Goal: Task Accomplishment & Management: Manage account settings

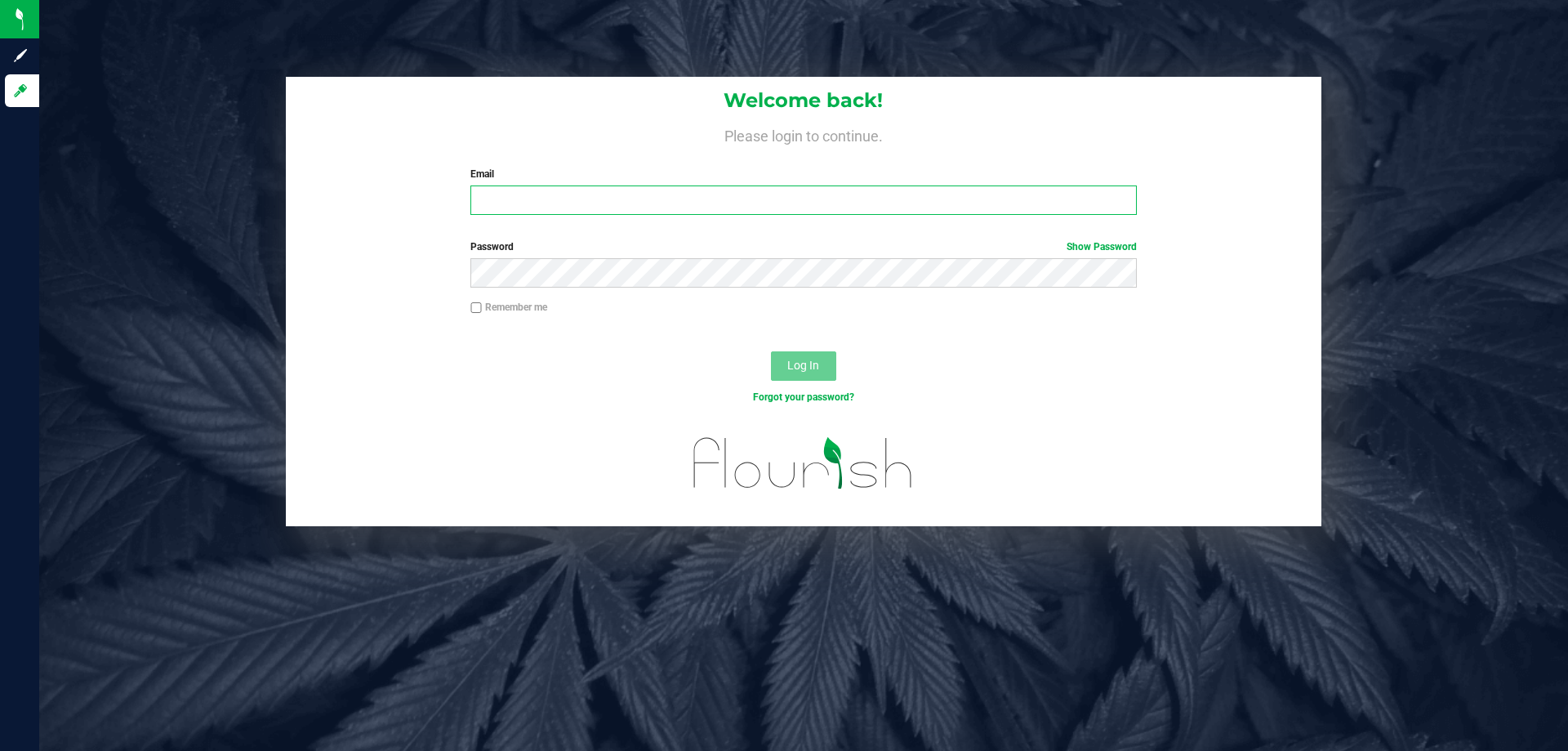
click at [962, 201] on input "Email" at bounding box center [803, 201] width 666 height 30
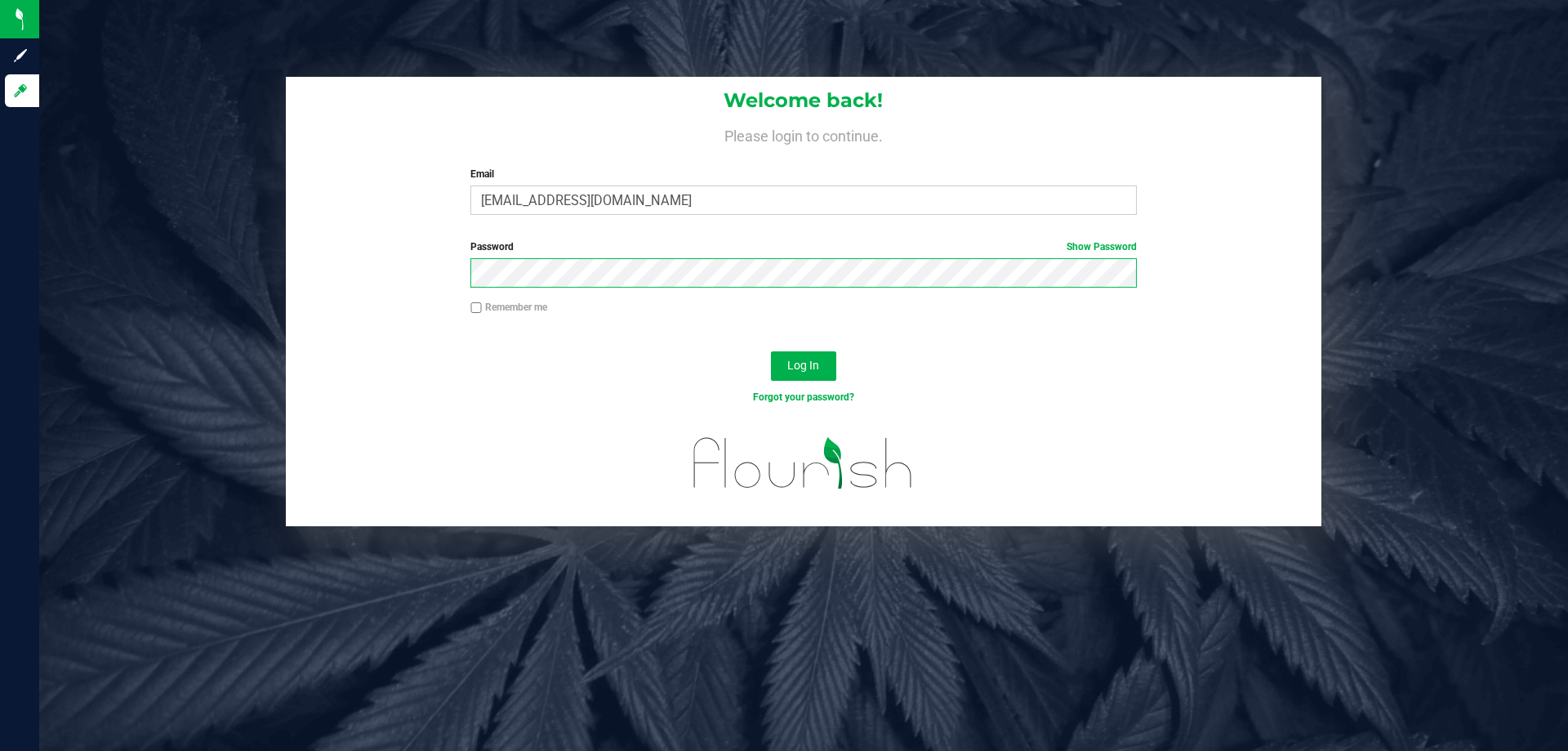
click at [771, 352] on button "Log In" at bounding box center [803, 366] width 65 height 30
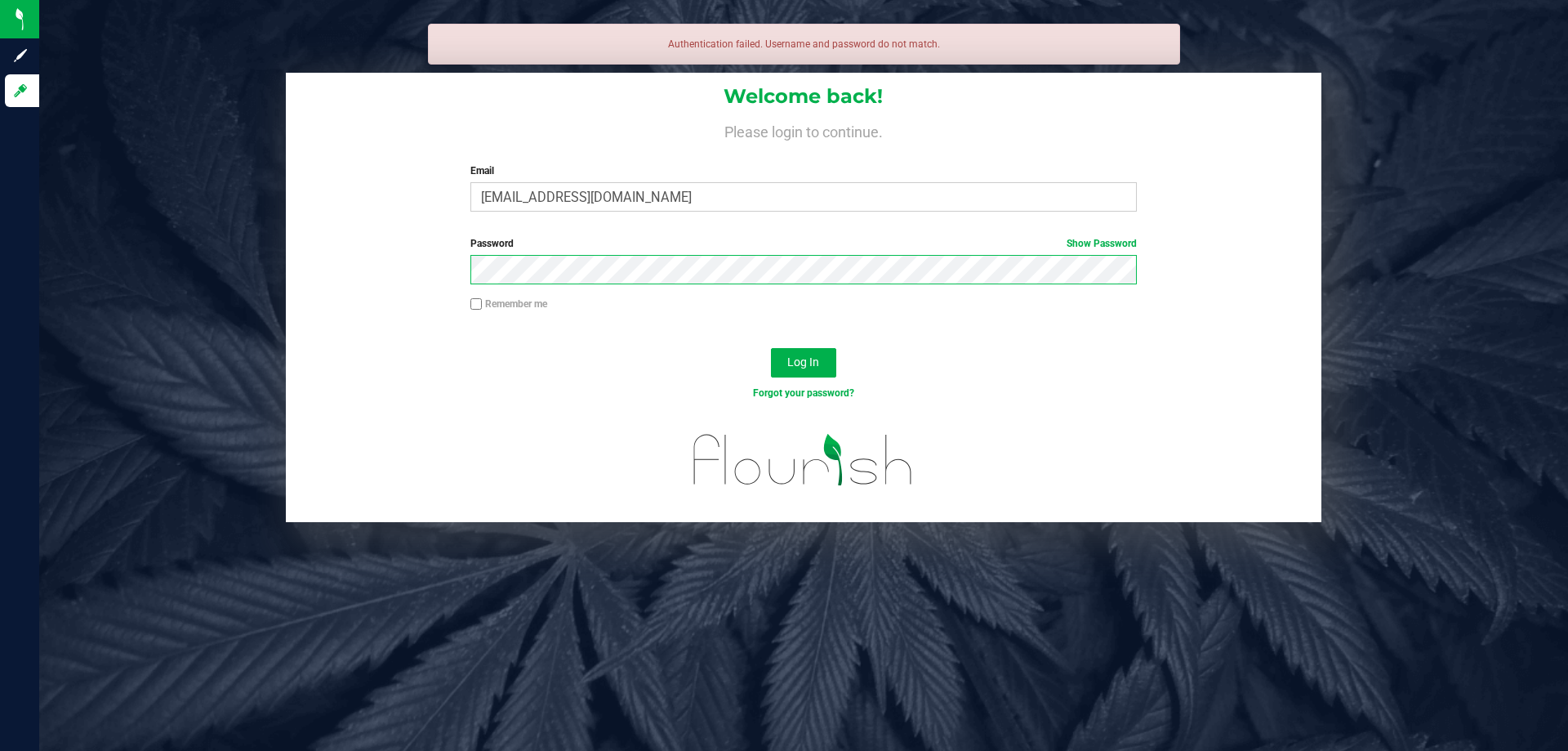
click at [771, 348] on button "Log In" at bounding box center [803, 363] width 65 height 30
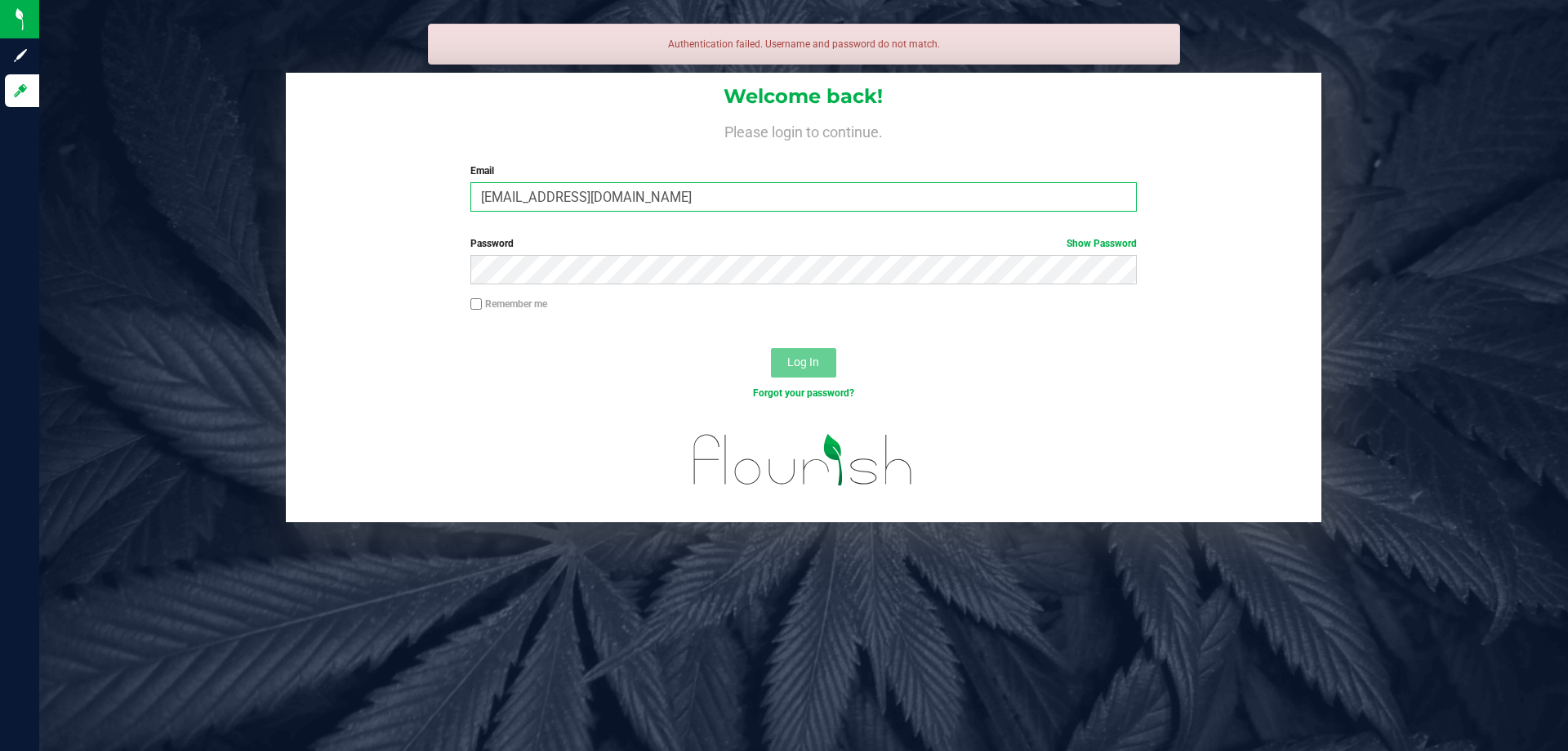
click at [597, 197] on input "[EMAIL_ADDRESS][DOMAIN_NAME]" at bounding box center [803, 197] width 666 height 30
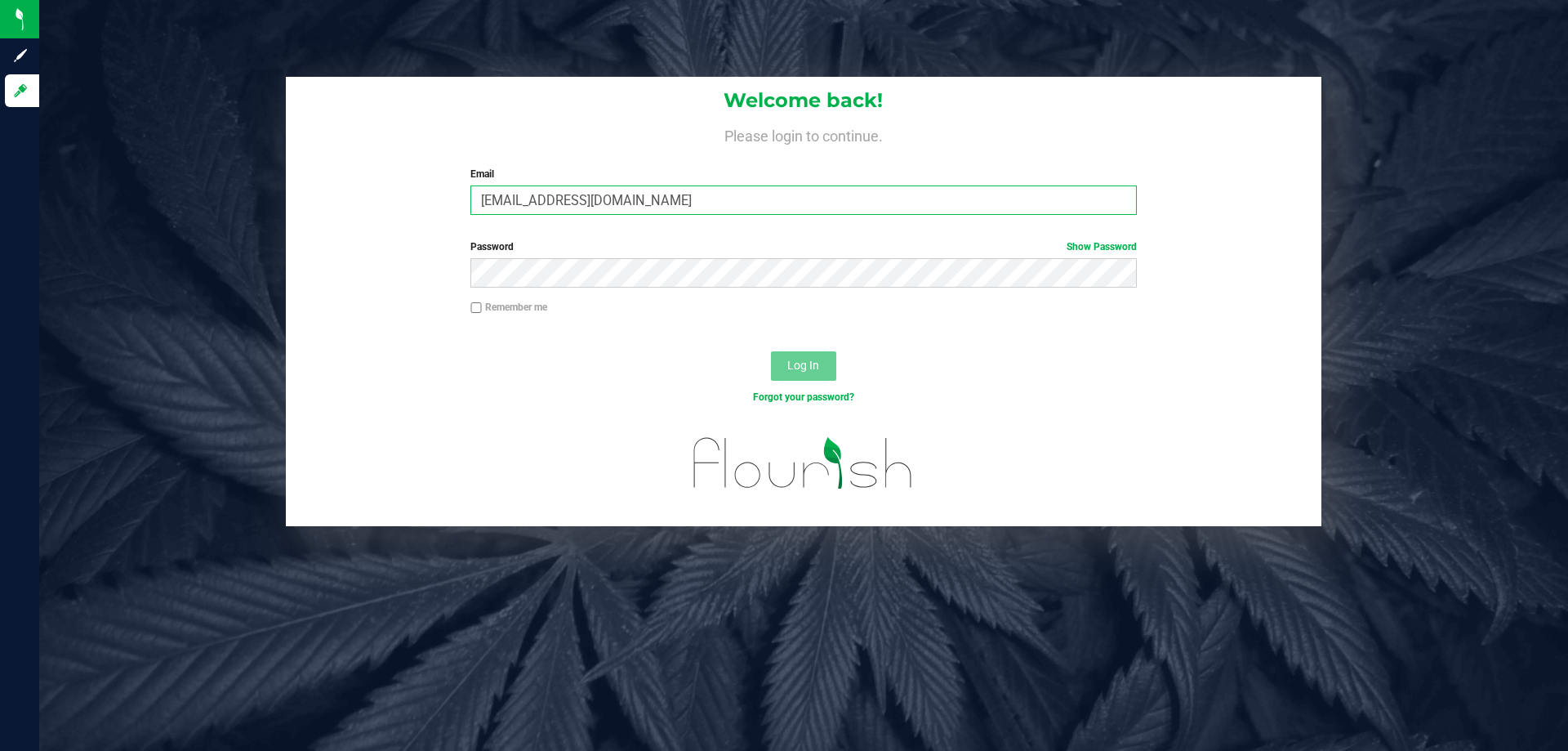
type input "[EMAIL_ADDRESS][DOMAIN_NAME]"
click at [771, 352] on button "Log In" at bounding box center [803, 366] width 65 height 30
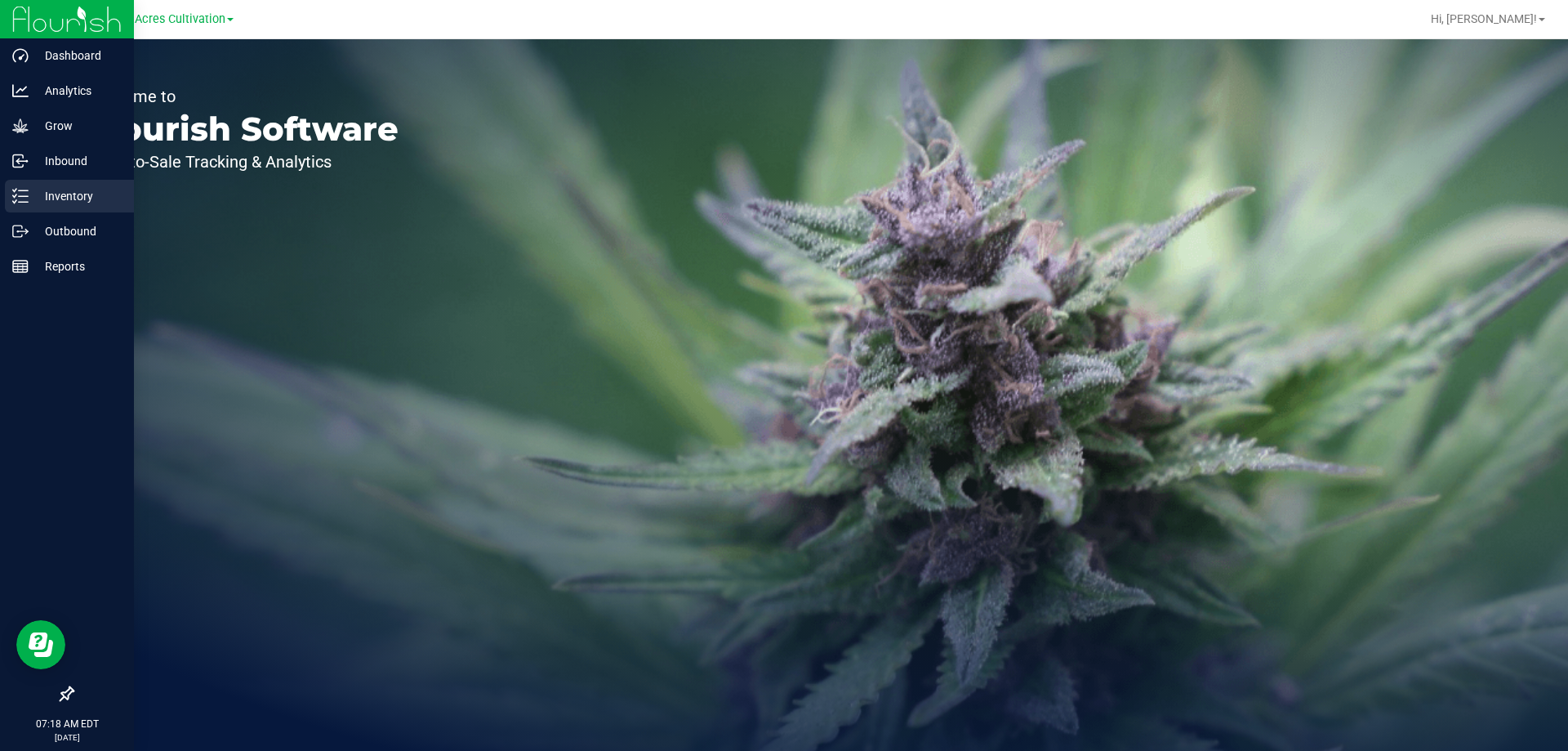
click at [54, 190] on p "Inventory" at bounding box center [78, 196] width 98 height 20
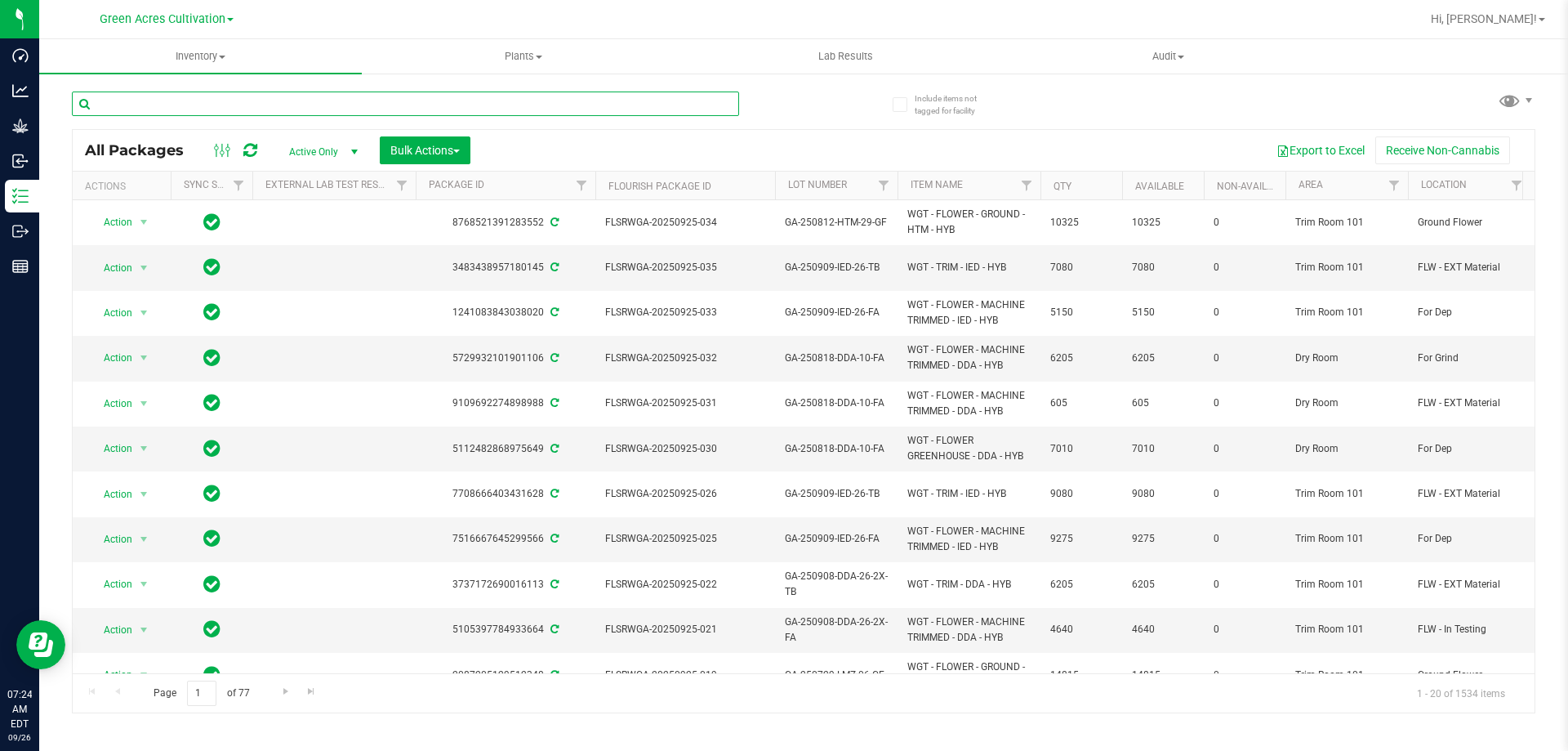
click at [486, 98] on input "text" at bounding box center [405, 104] width 667 height 25
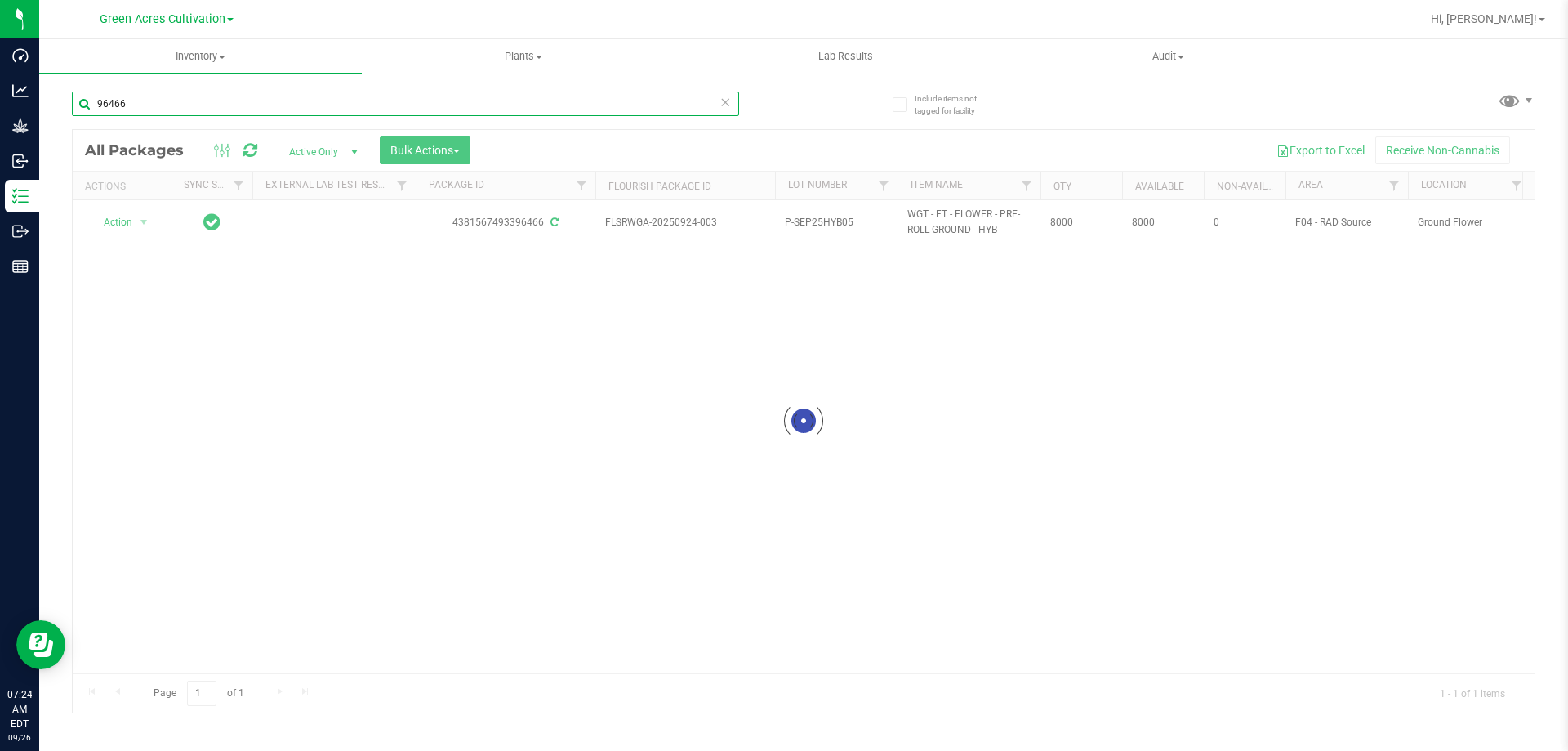
type input "96466"
click at [147, 221] on div at bounding box center [803, 421] width 1462 height 583
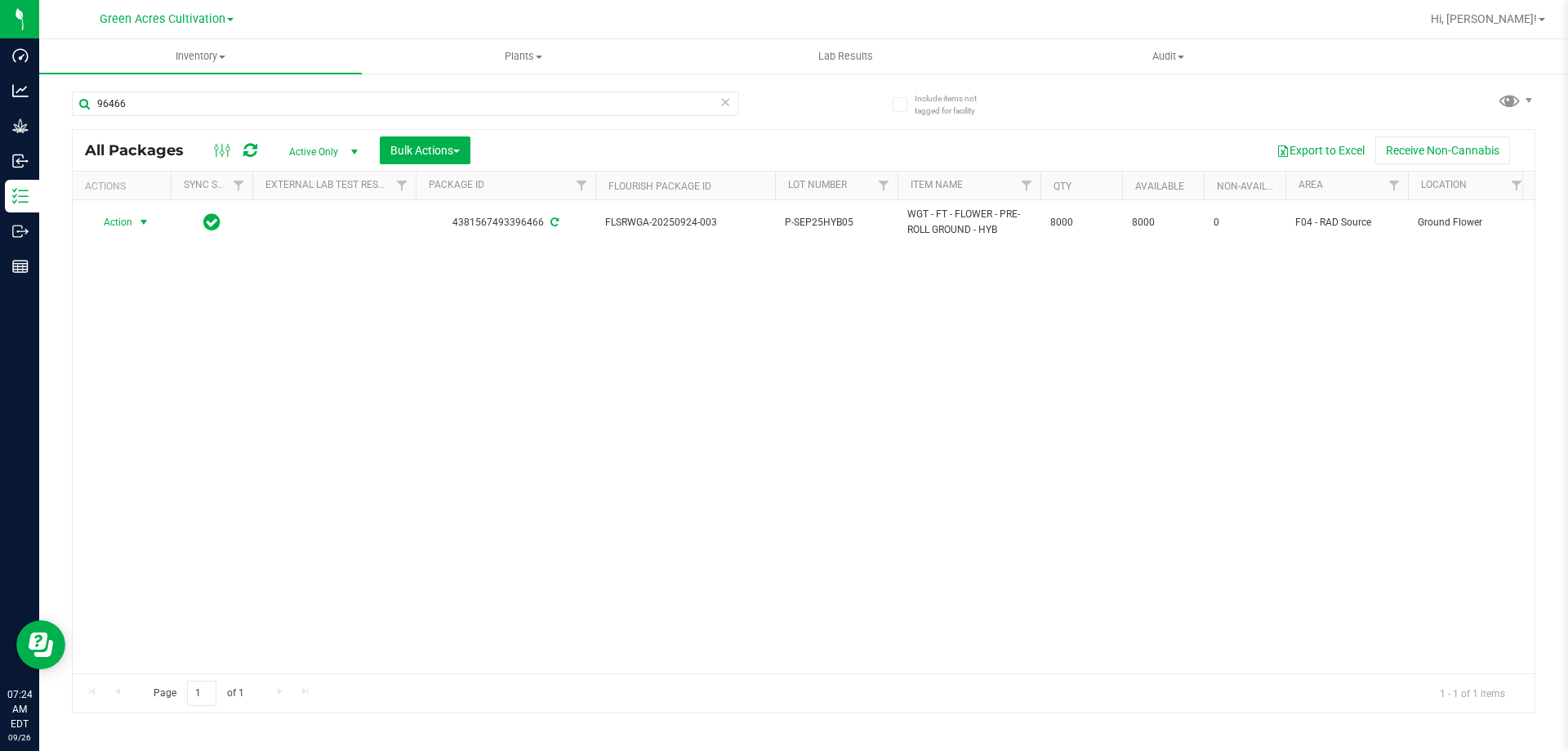
click at [144, 221] on span "select" at bounding box center [144, 222] width 13 height 13
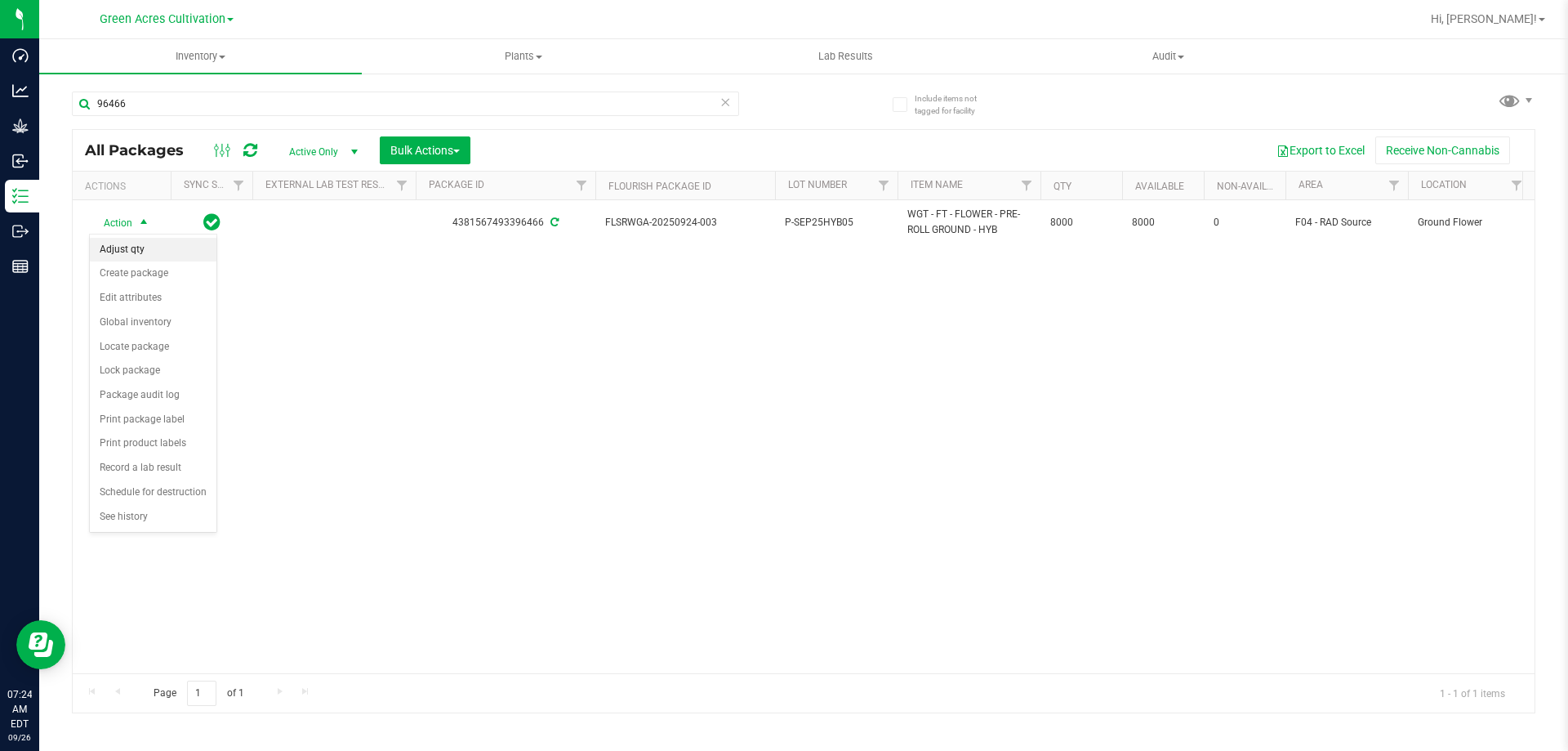
click at [148, 242] on li "Adjust qty" at bounding box center [153, 250] width 126 height 25
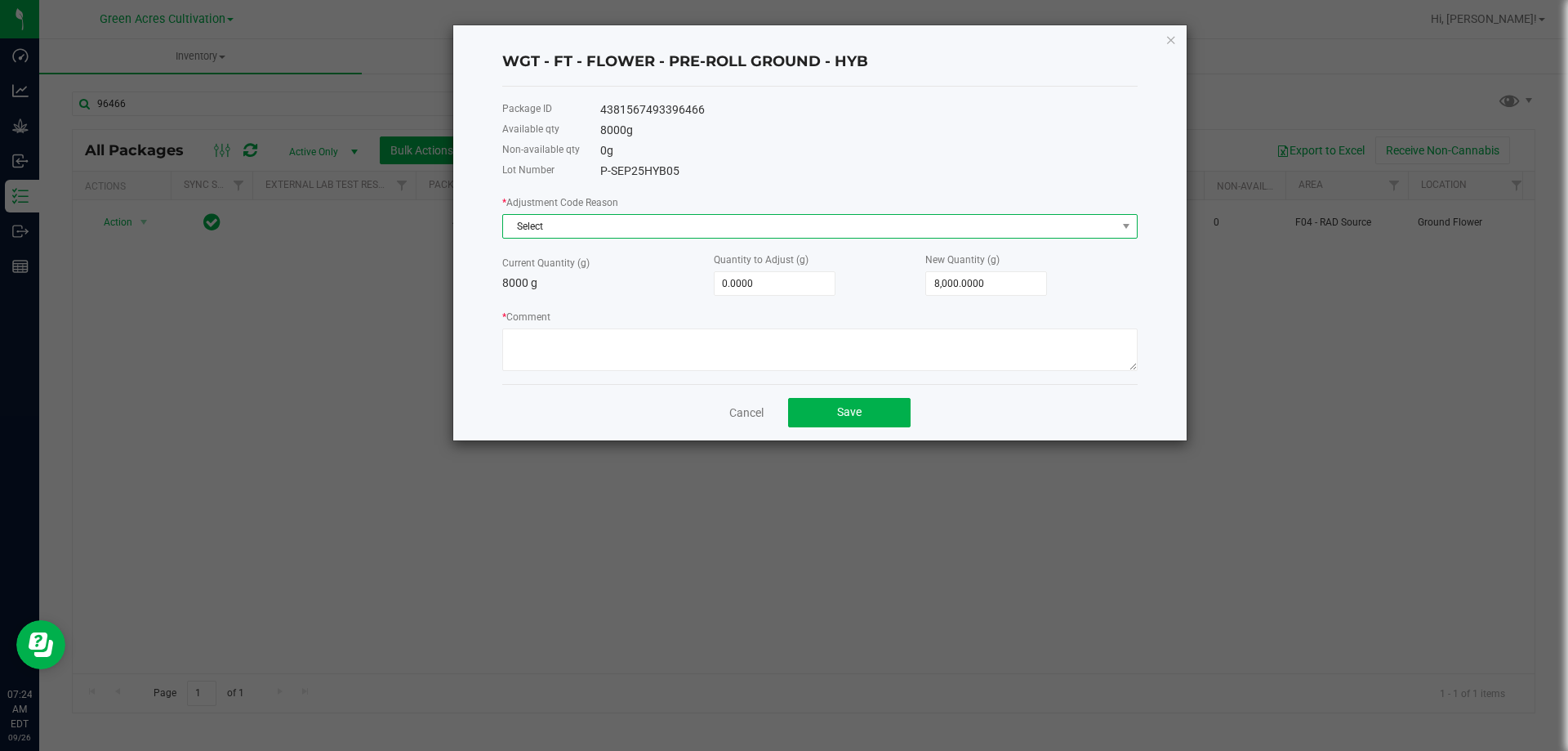
click at [700, 227] on span "Select" at bounding box center [810, 226] width 614 height 23
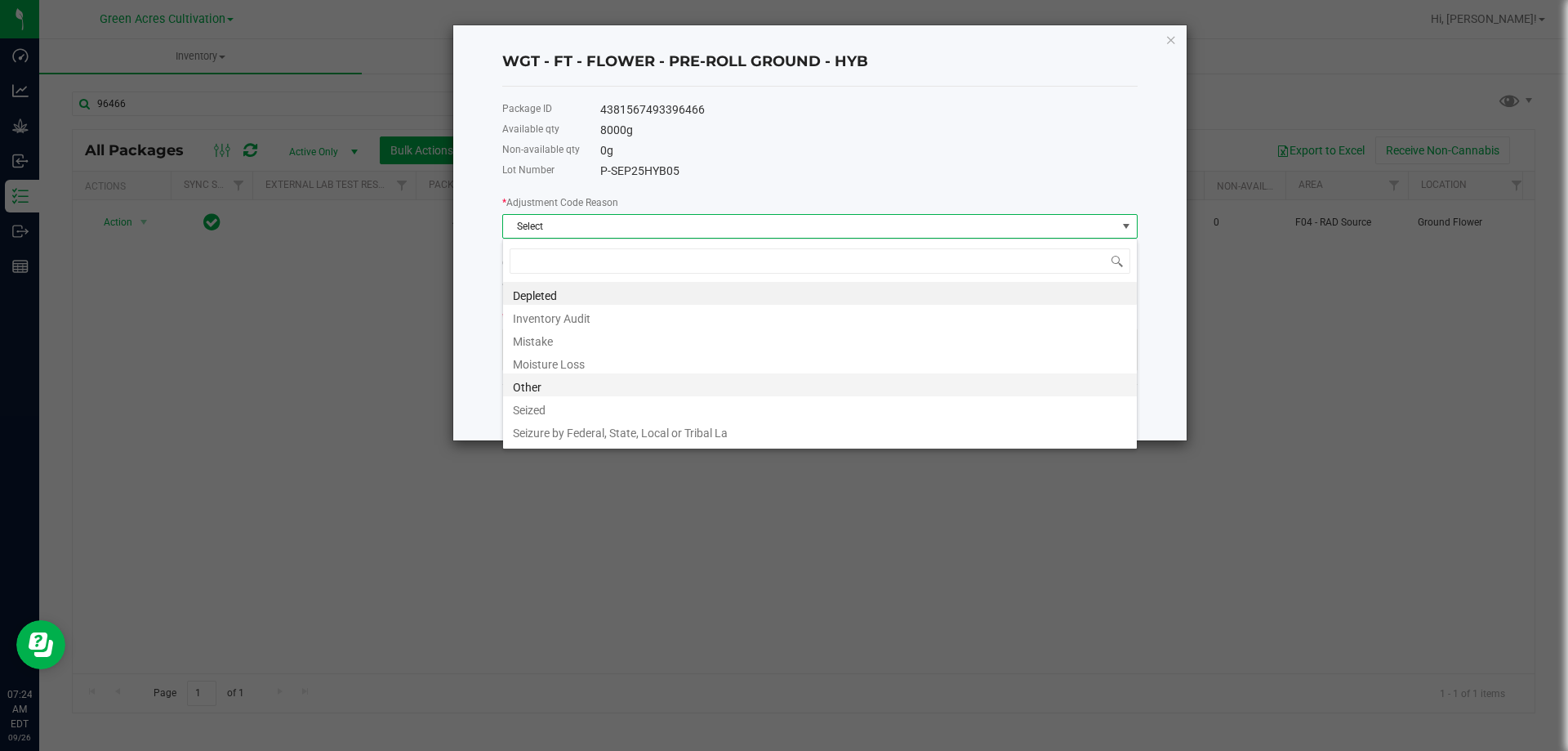
scroll to position [20, 0]
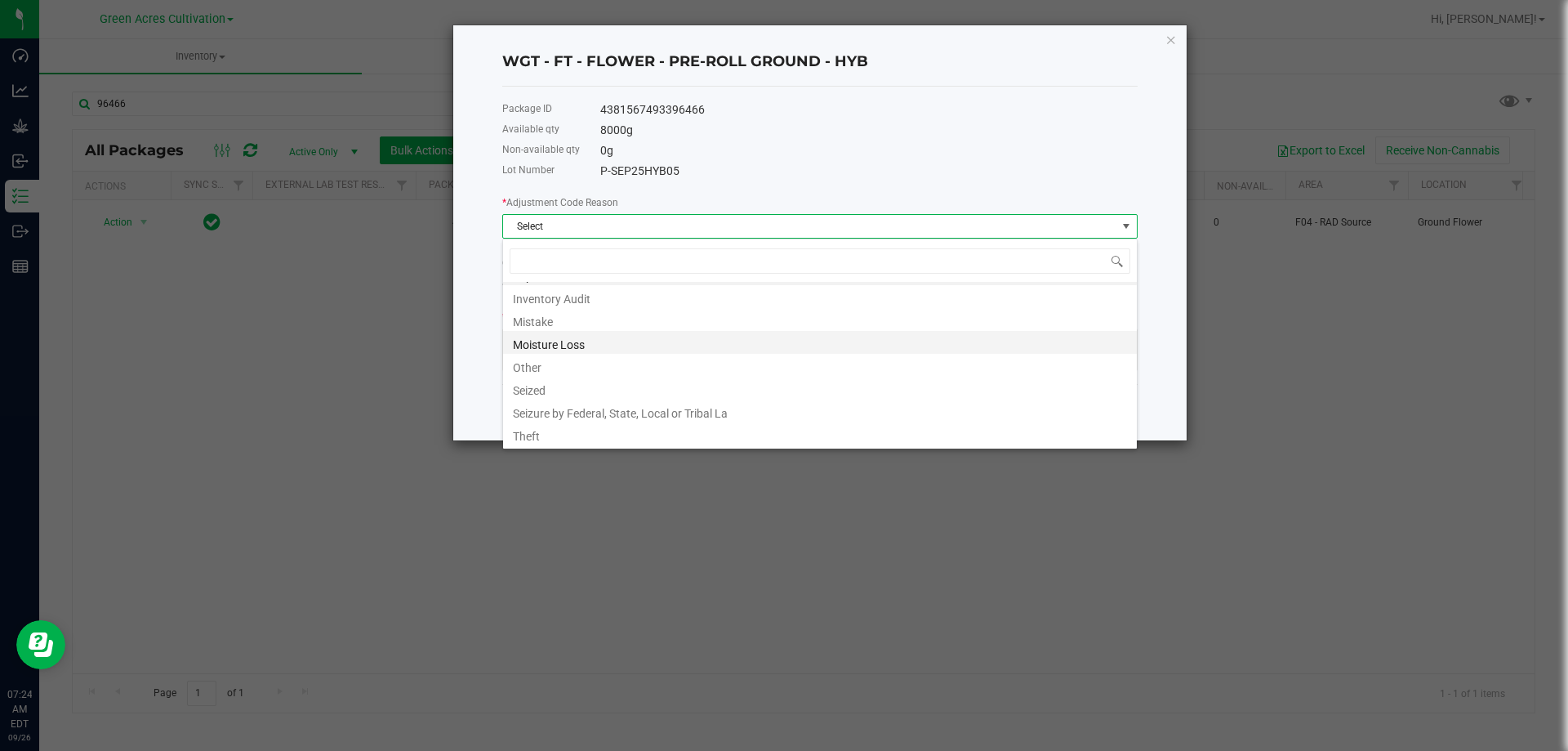
click at [551, 343] on li "Moisture Loss" at bounding box center [820, 342] width 633 height 23
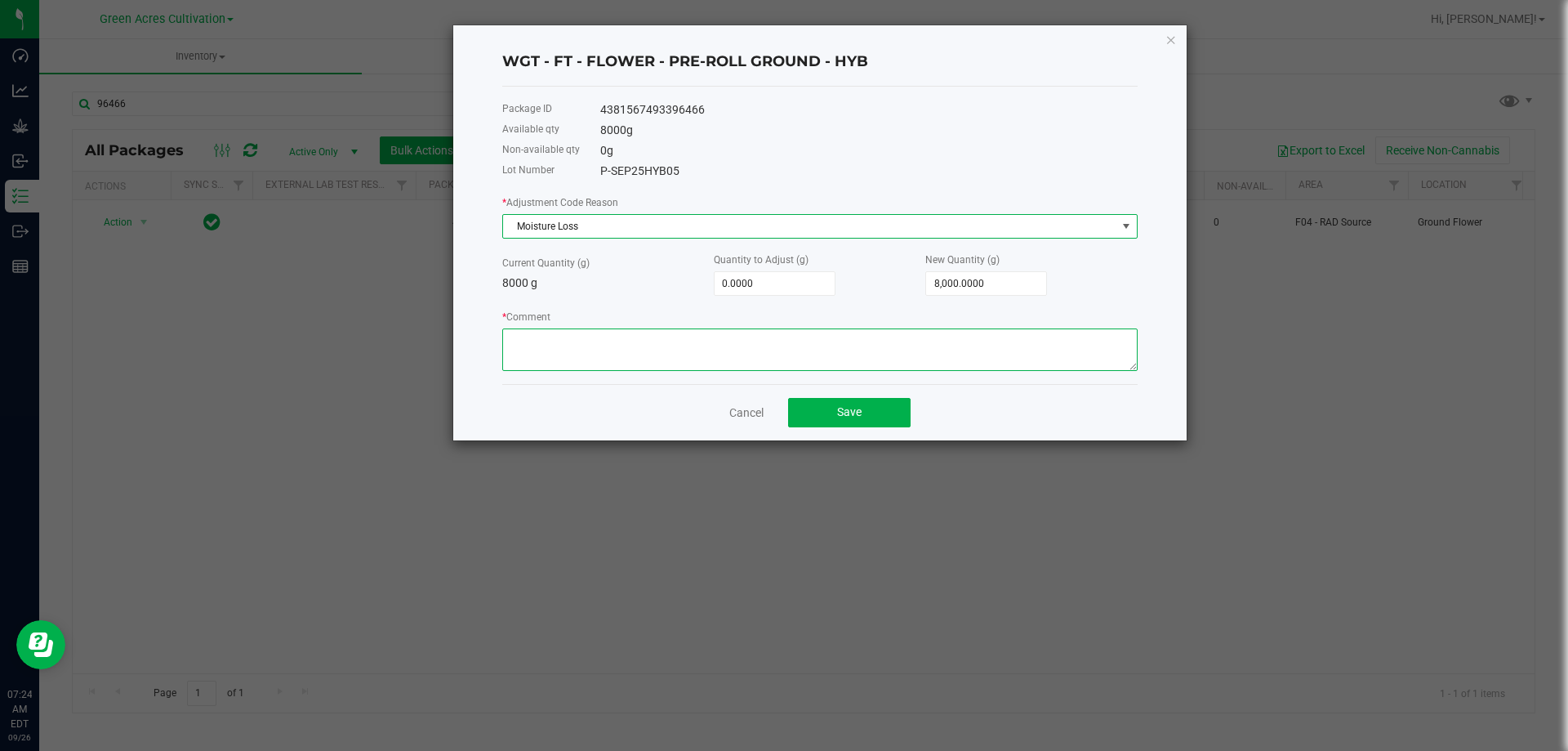
click at [548, 348] on textarea "* Comment" at bounding box center [820, 349] width 635 height 42
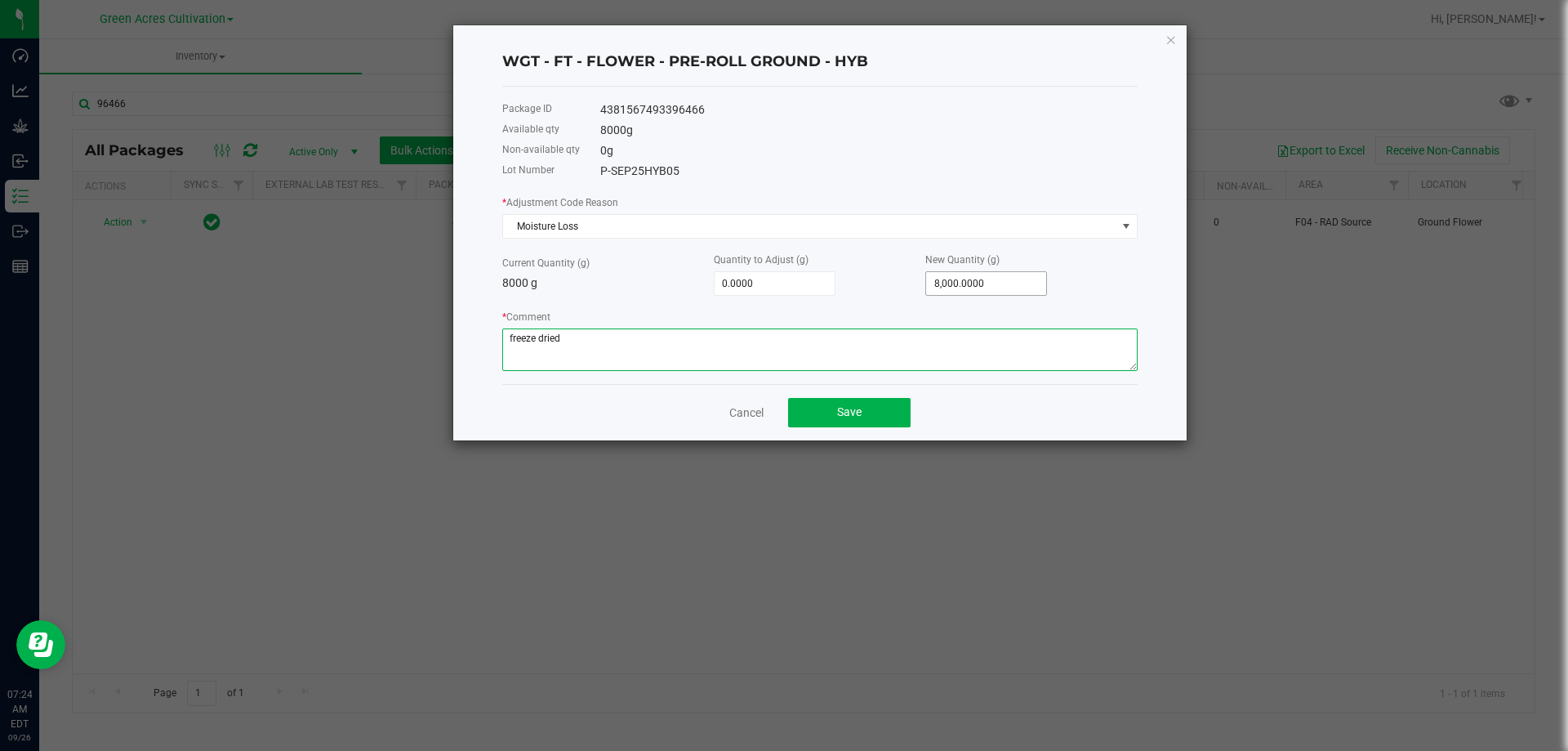
type textarea "freeze dried"
type input "8000"
click at [1008, 278] on input "8000" at bounding box center [986, 284] width 120 height 23
type input "-7,993.0000"
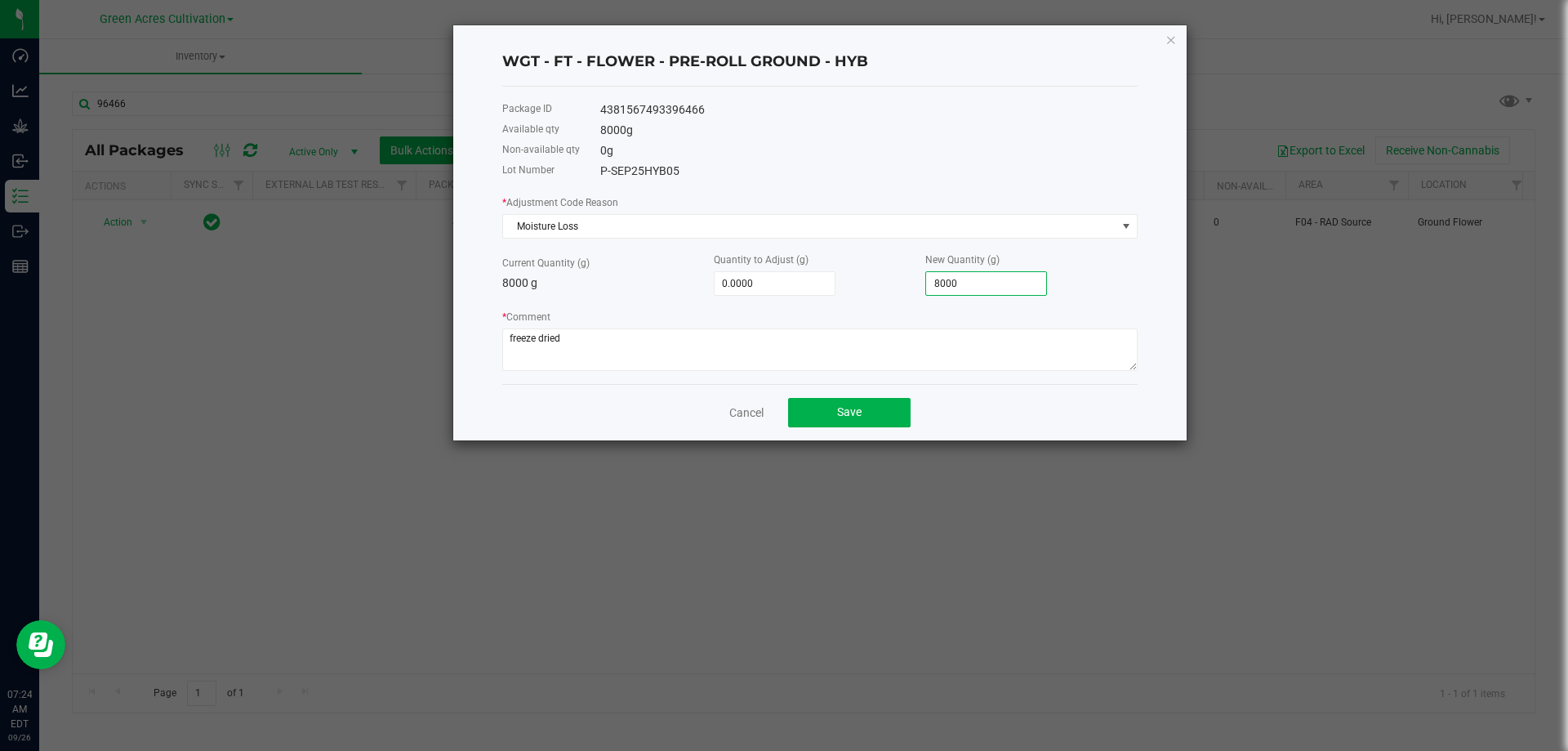
type input "7"
type input "-7,923.0000"
type input "77"
type input "-7,227.0000"
type input "773"
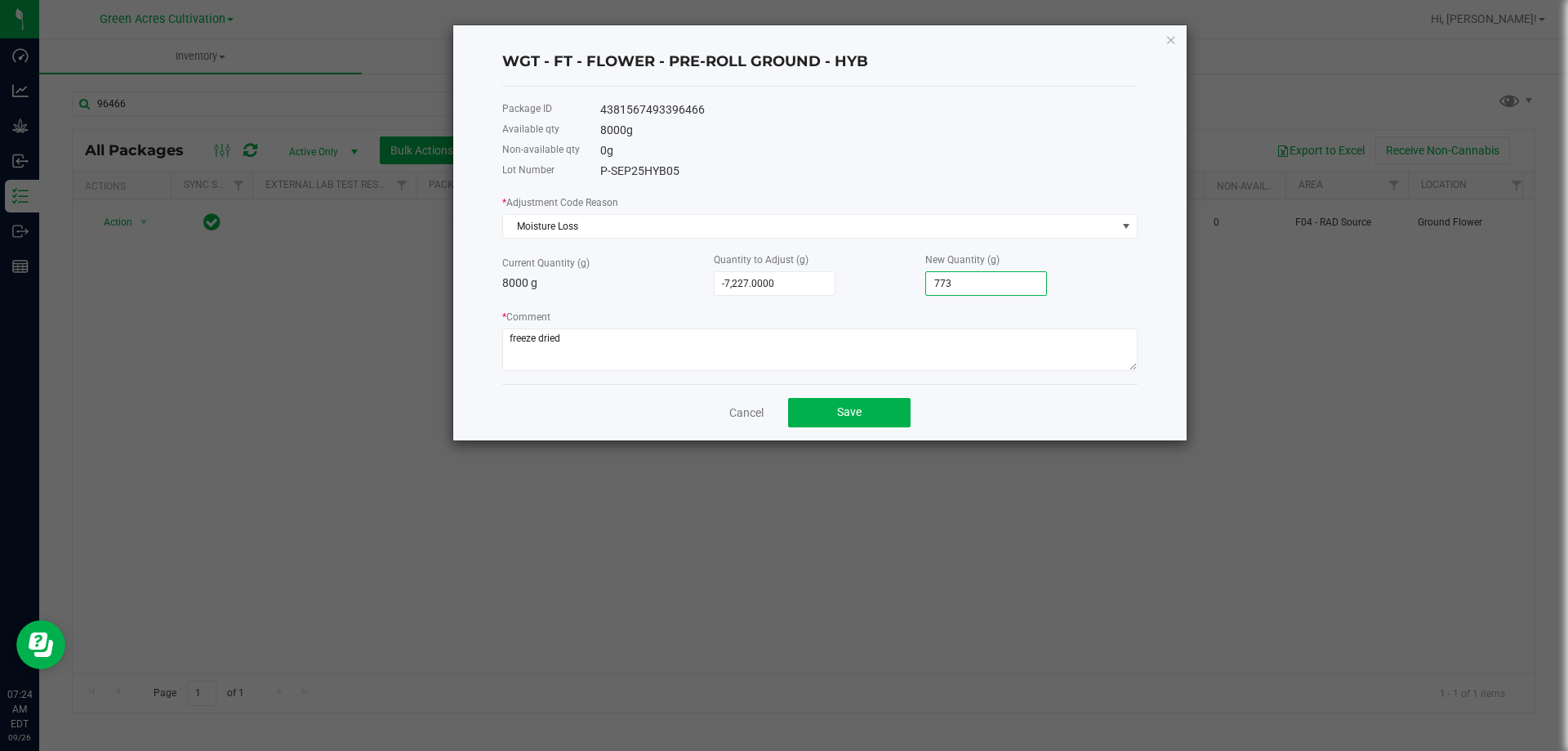
type input "-265.0000"
type input "7,735.0000"
click at [1096, 285] on div "New Quantity (g) 7,735.0000" at bounding box center [1031, 273] width 211 height 45
click at [874, 418] on button "Save" at bounding box center [849, 413] width 123 height 30
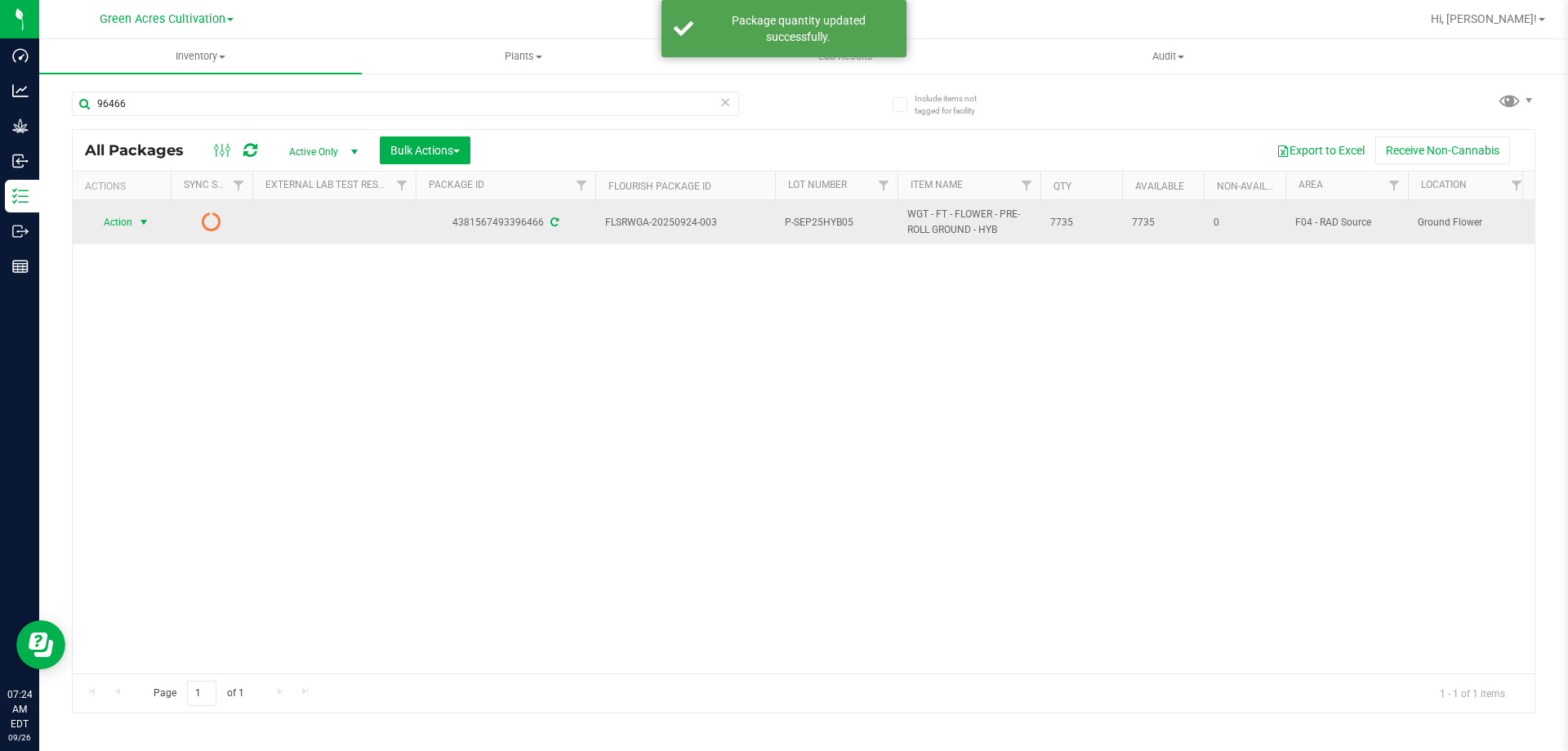
click at [137, 218] on span "select" at bounding box center [144, 222] width 13 height 13
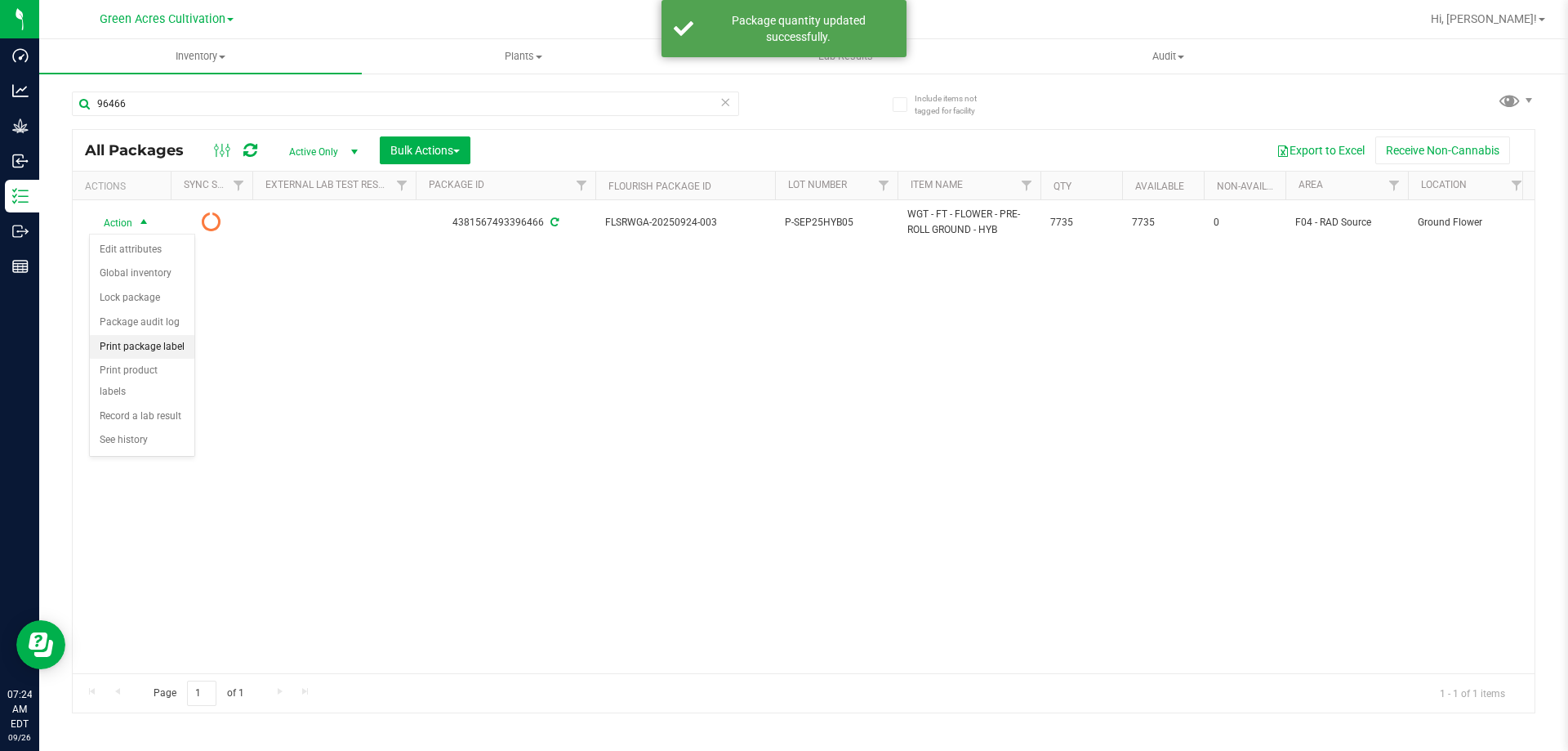
click at [121, 346] on li "Print package label" at bounding box center [142, 347] width 105 height 25
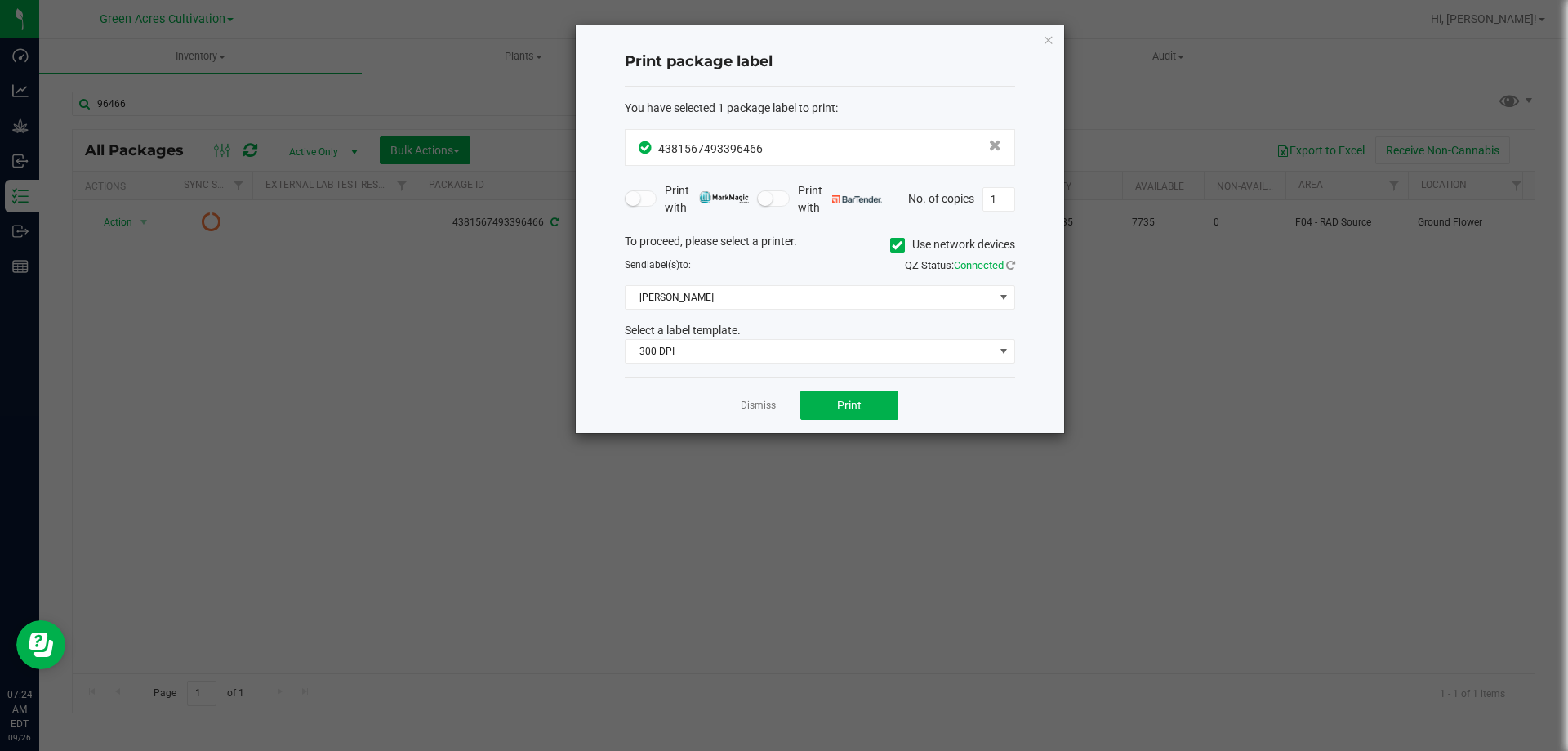
click at [896, 245] on icon at bounding box center [897, 245] width 11 height 0
click at [0, 0] on input "Use network devices" at bounding box center [0, 0] width 0 height 0
click at [754, 306] on span at bounding box center [809, 298] width 368 height 23
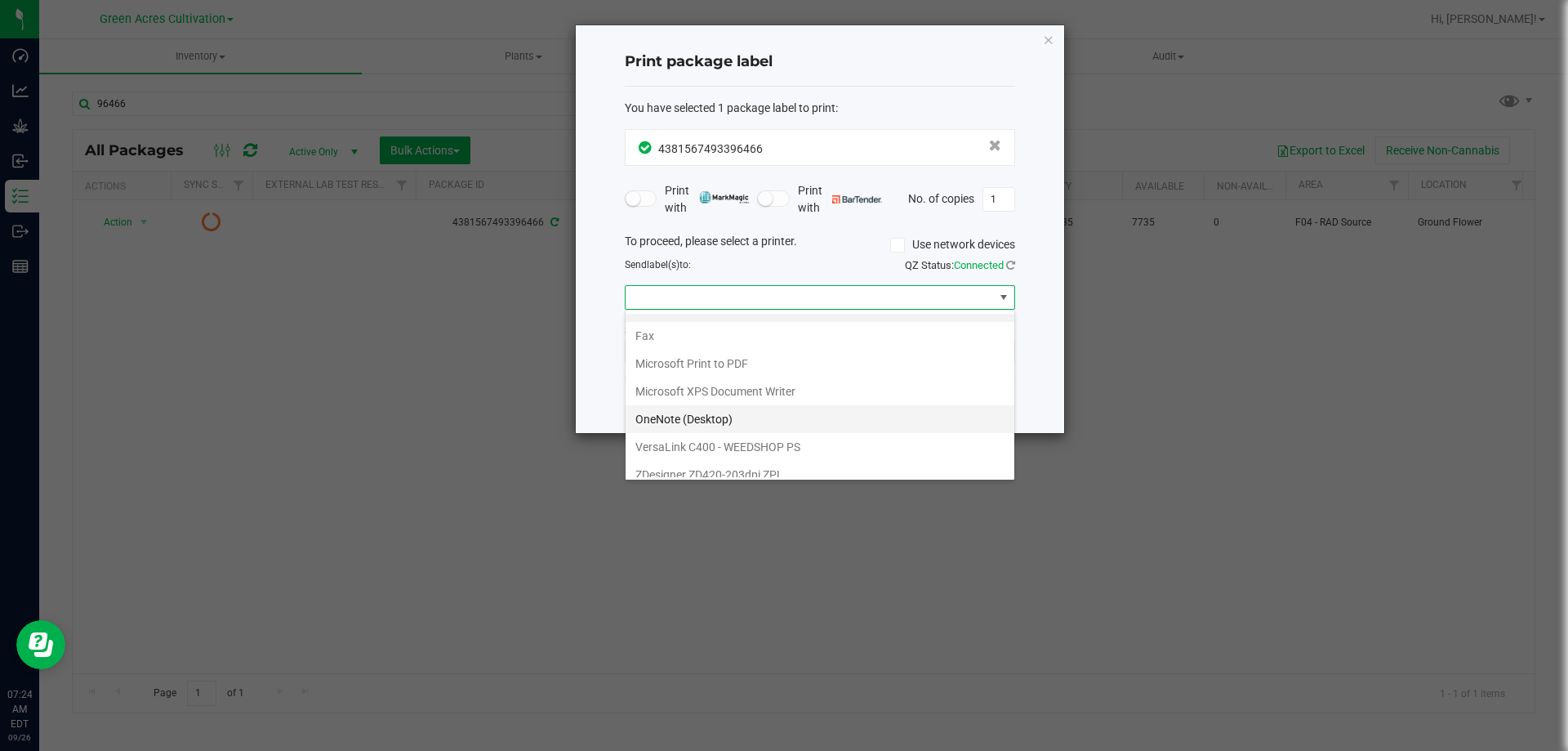
scroll to position [31, 0]
click at [710, 456] on ZPL "ZDesigner ZD420-203dpi ZPL" at bounding box center [819, 464] width 388 height 28
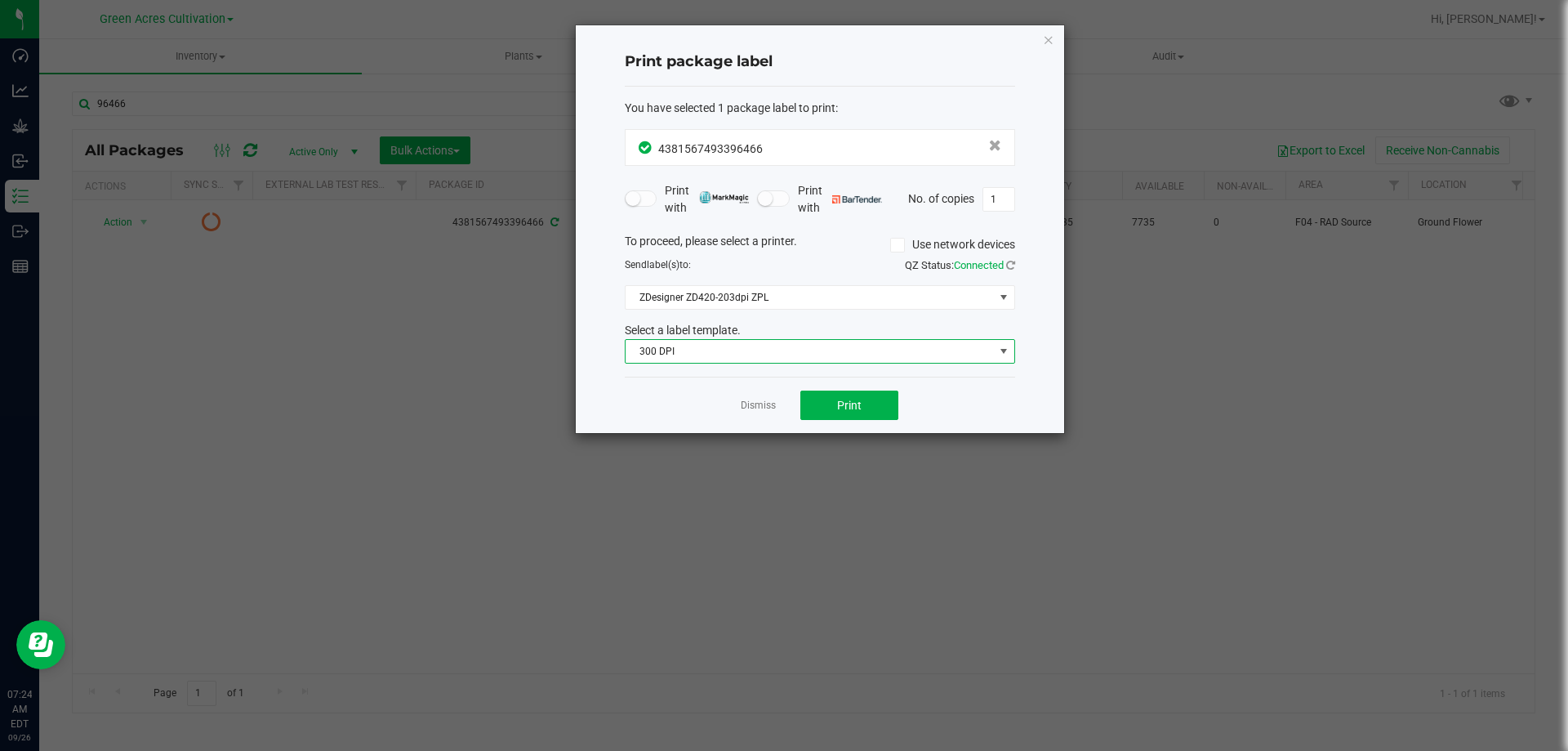
click at [751, 354] on span "300 DPI" at bounding box center [809, 352] width 368 height 23
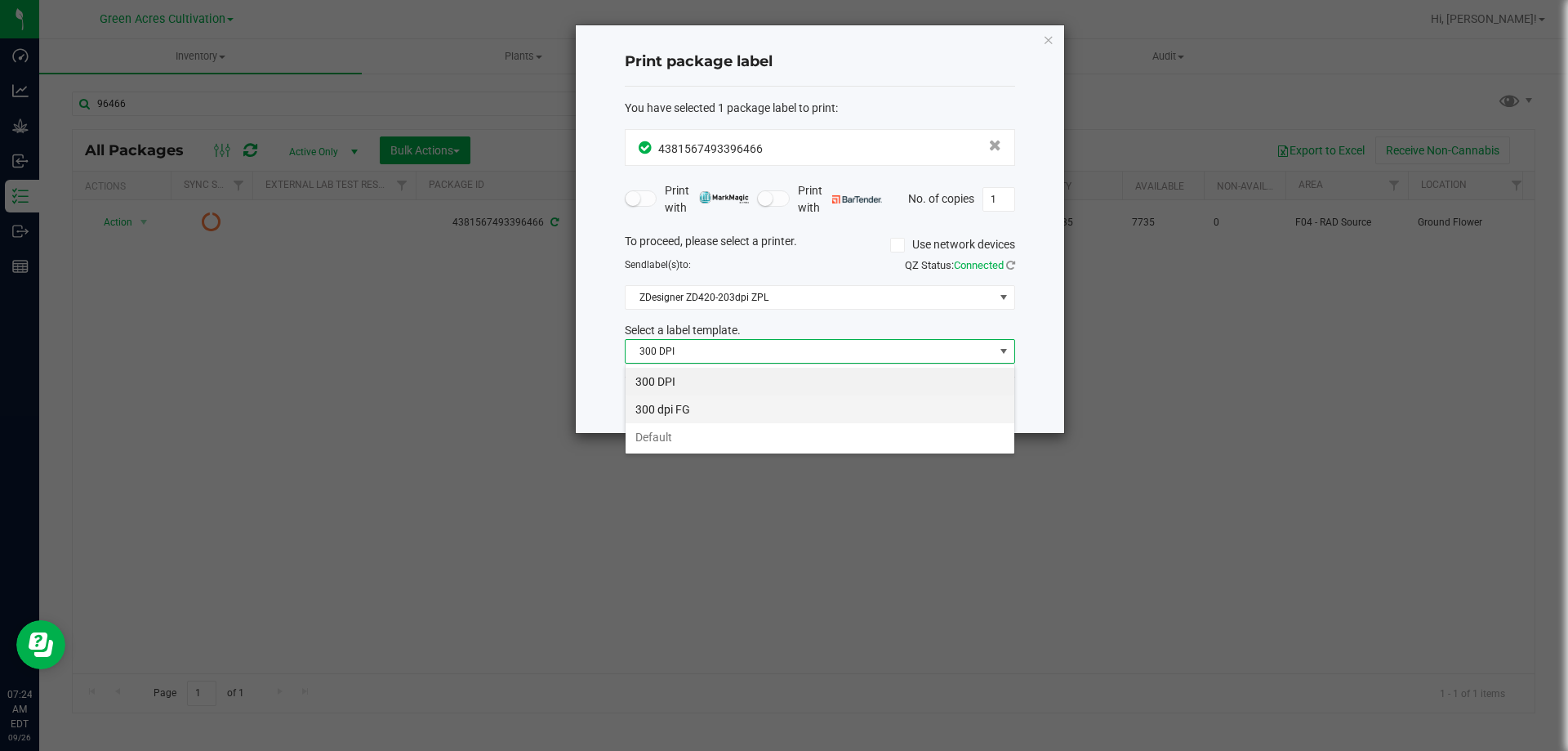
scroll to position [25, 390]
click at [693, 442] on li "Default" at bounding box center [819, 437] width 388 height 28
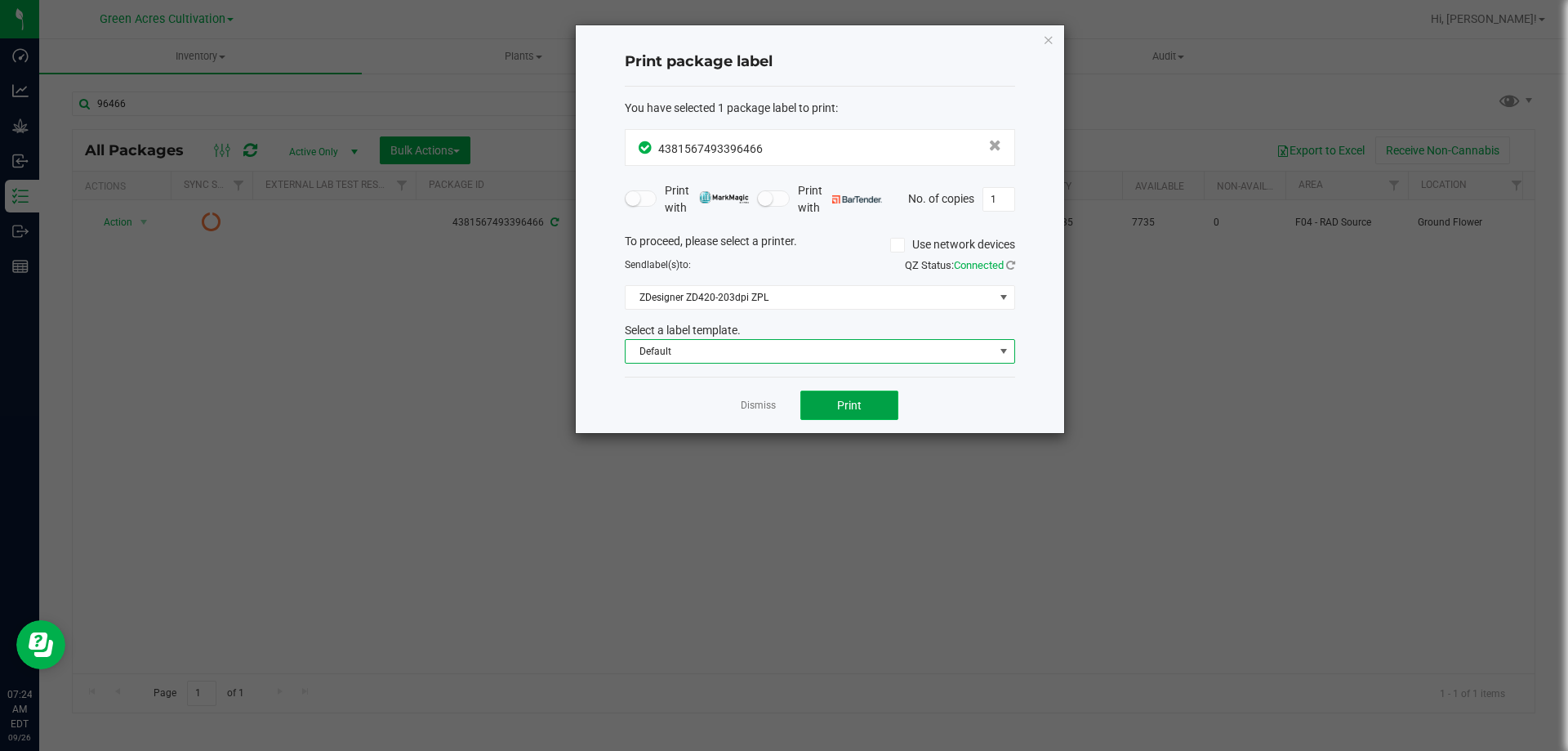
click at [826, 412] on button "Print" at bounding box center [849, 405] width 98 height 30
click at [1052, 37] on icon "button" at bounding box center [1048, 40] width 12 height 20
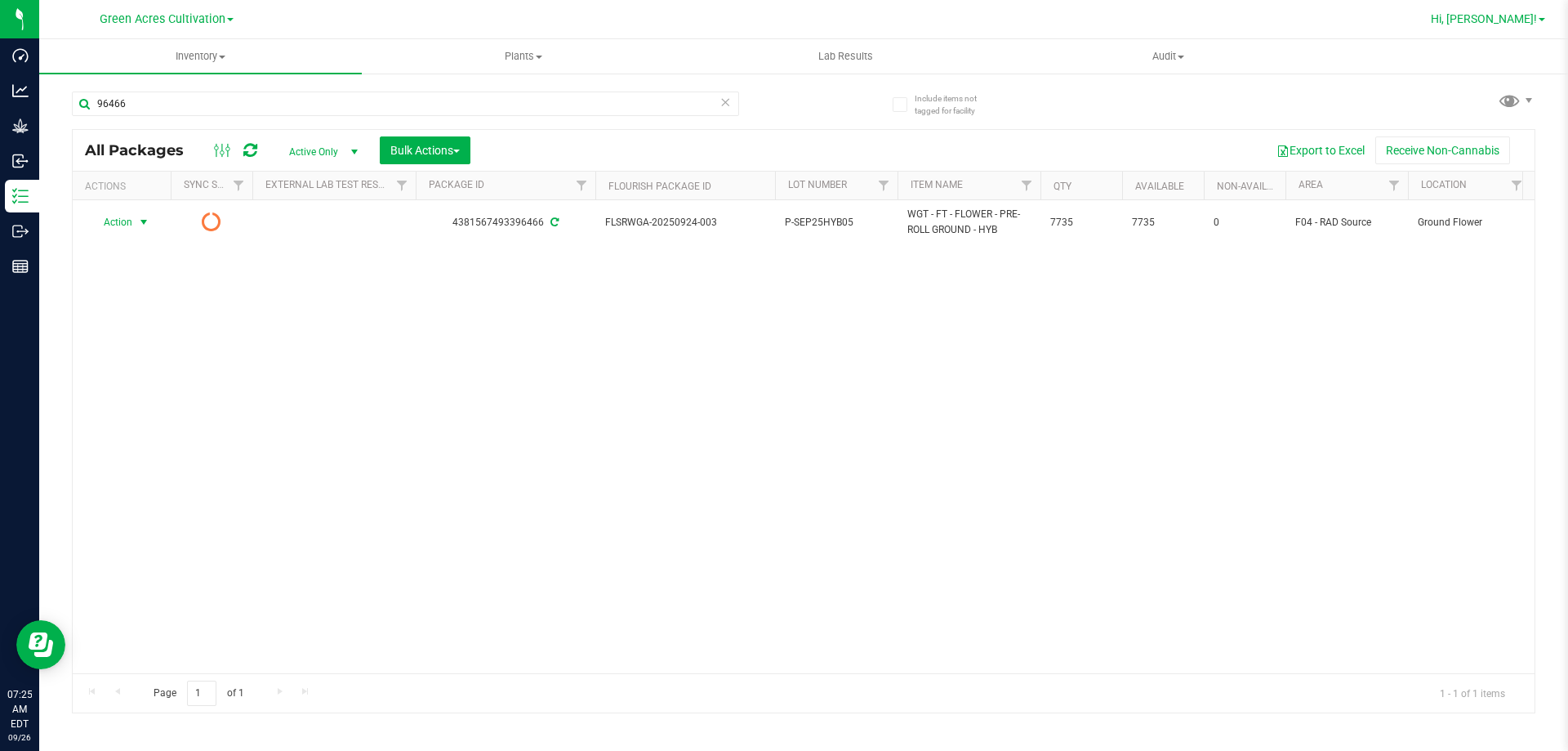
click at [1506, 25] on span "Hi, [PERSON_NAME]!" at bounding box center [1484, 19] width 106 height 13
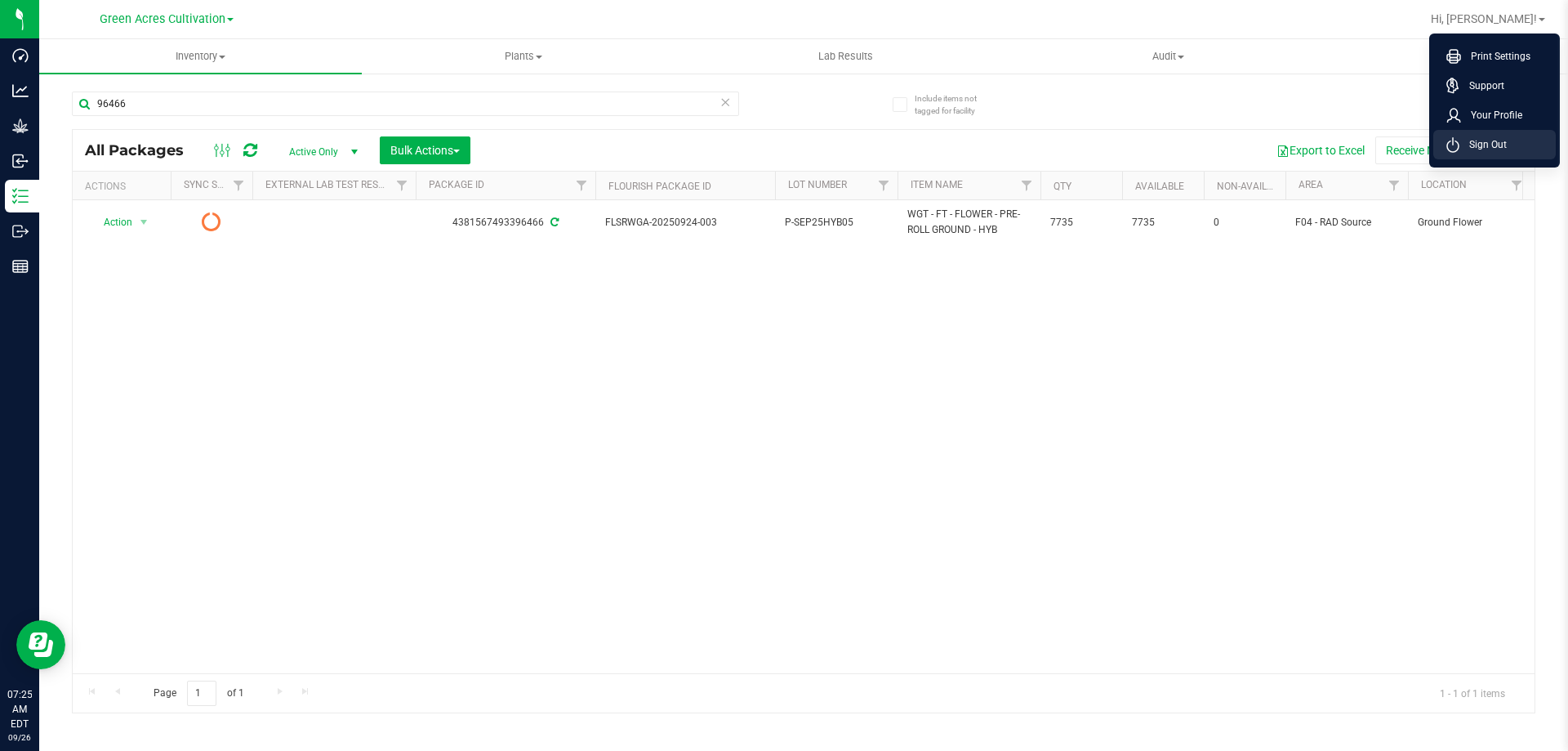
click at [1484, 148] on span "Sign Out" at bounding box center [1482, 144] width 47 height 17
